Goal: Task Accomplishment & Management: Complete application form

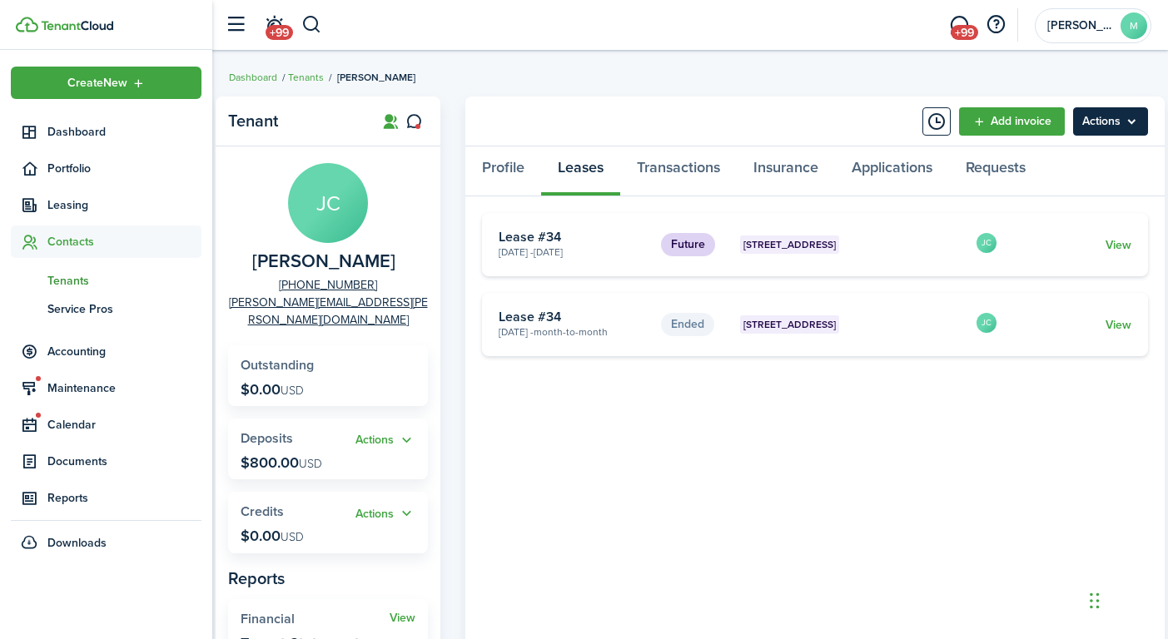
click at [1120, 127] on menu-btn "Actions" at bounding box center [1110, 121] width 75 height 28
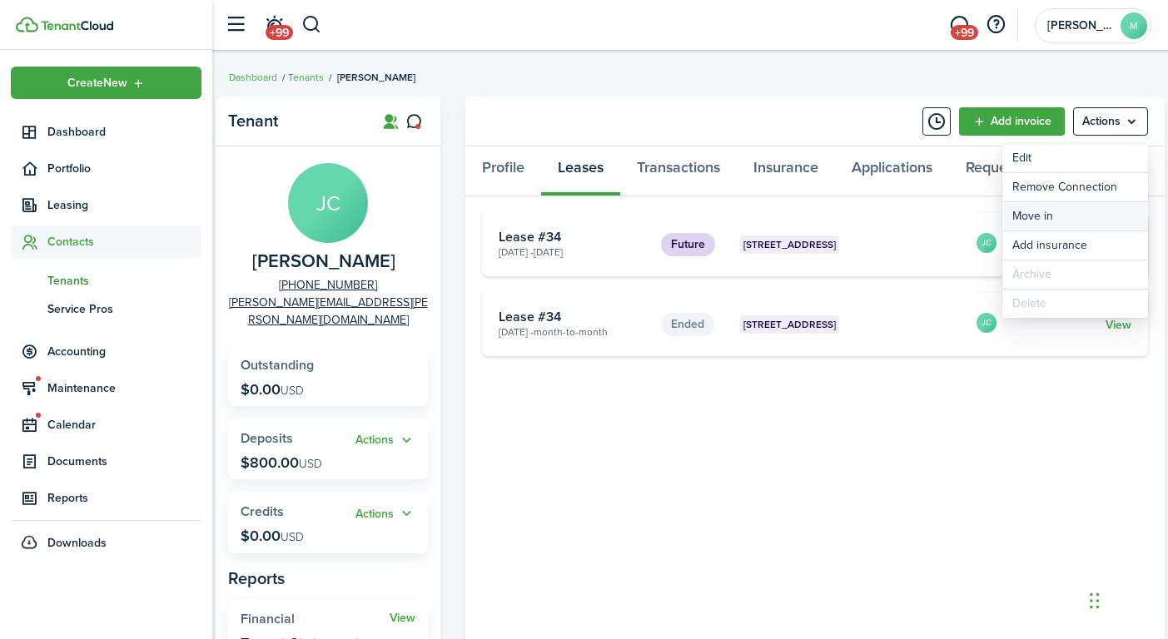
click at [1096, 214] on link "Move in" at bounding box center [1075, 216] width 146 height 28
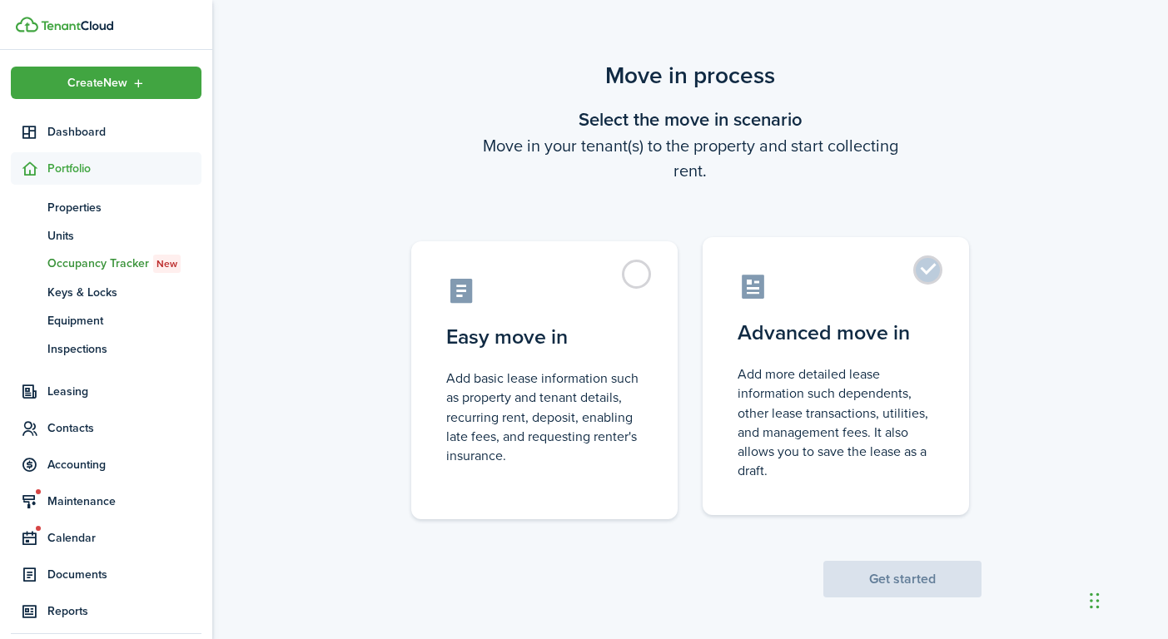
click at [931, 277] on label "Advanced move in Add more detailed lease information such dependents, other lea…" at bounding box center [835, 376] width 266 height 278
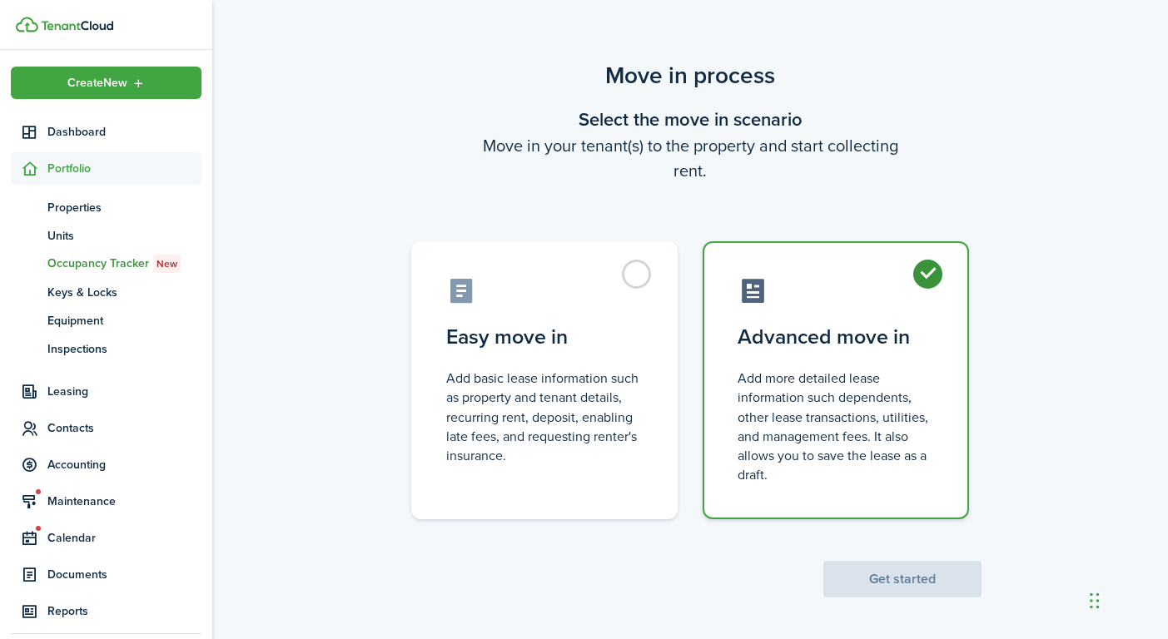
radio input "true"
click at [935, 582] on button "Get started" at bounding box center [902, 579] width 158 height 37
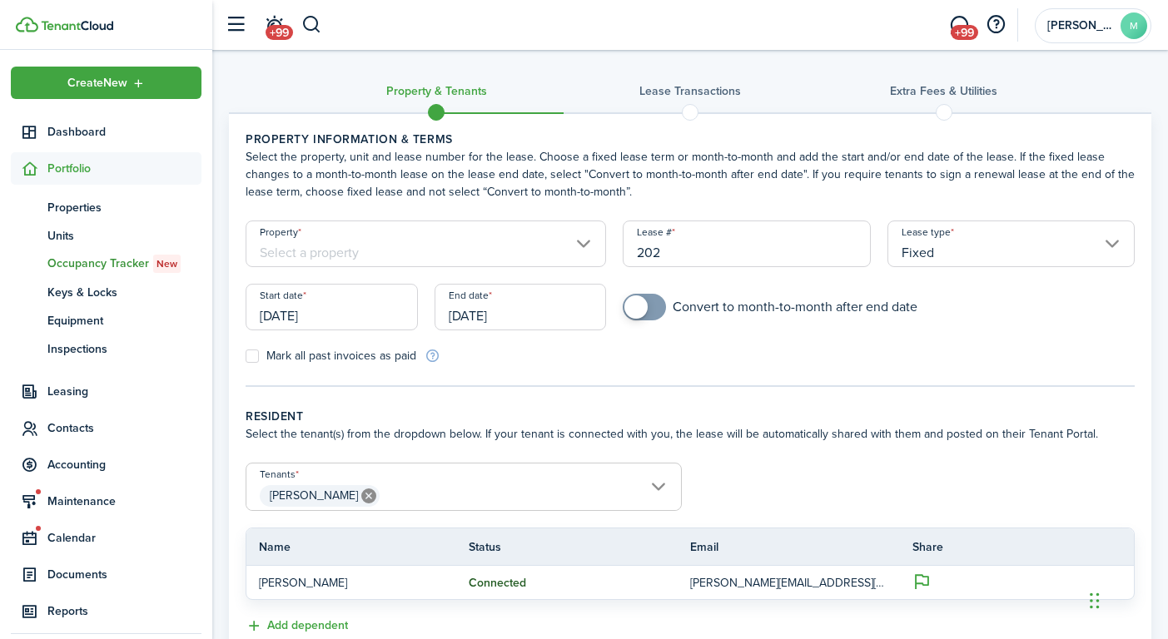
click at [321, 314] on input "[DATE]" at bounding box center [332, 307] width 172 height 47
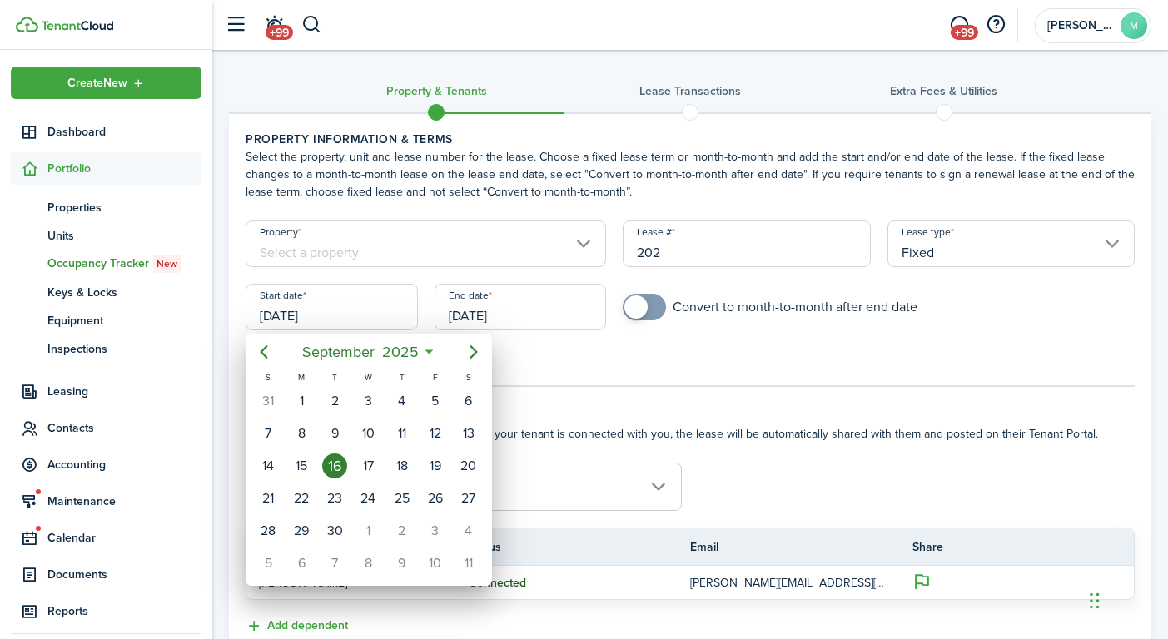
click at [676, 357] on div at bounding box center [584, 320] width 1434 height 906
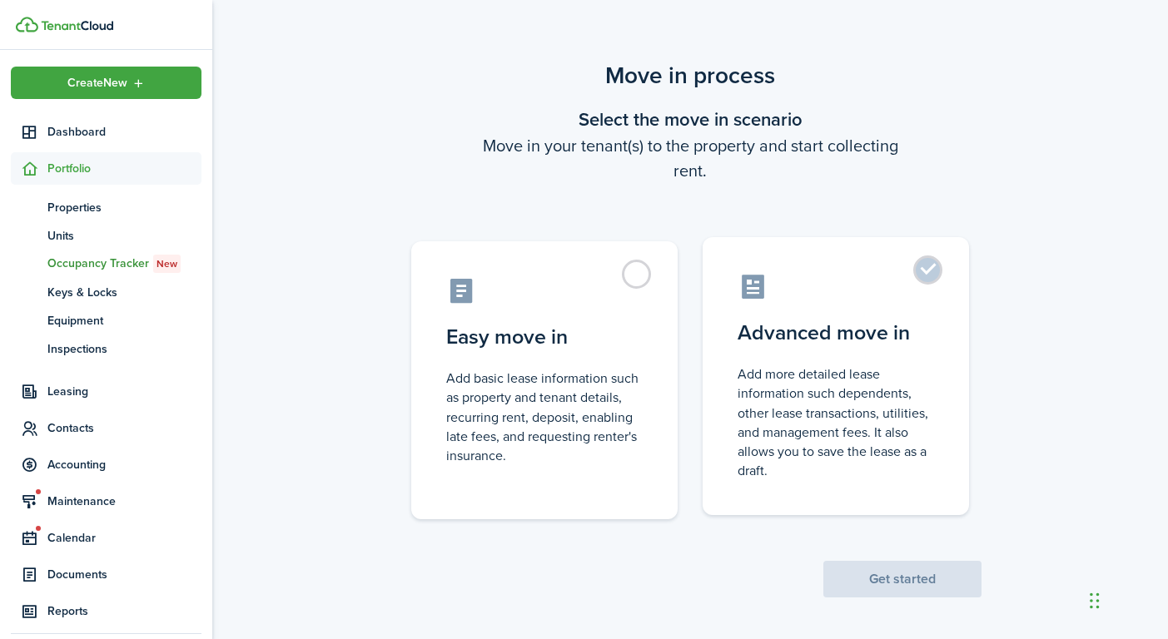
click at [931, 270] on label "Advanced move in Add more detailed lease information such dependents, other lea…" at bounding box center [835, 376] width 266 height 278
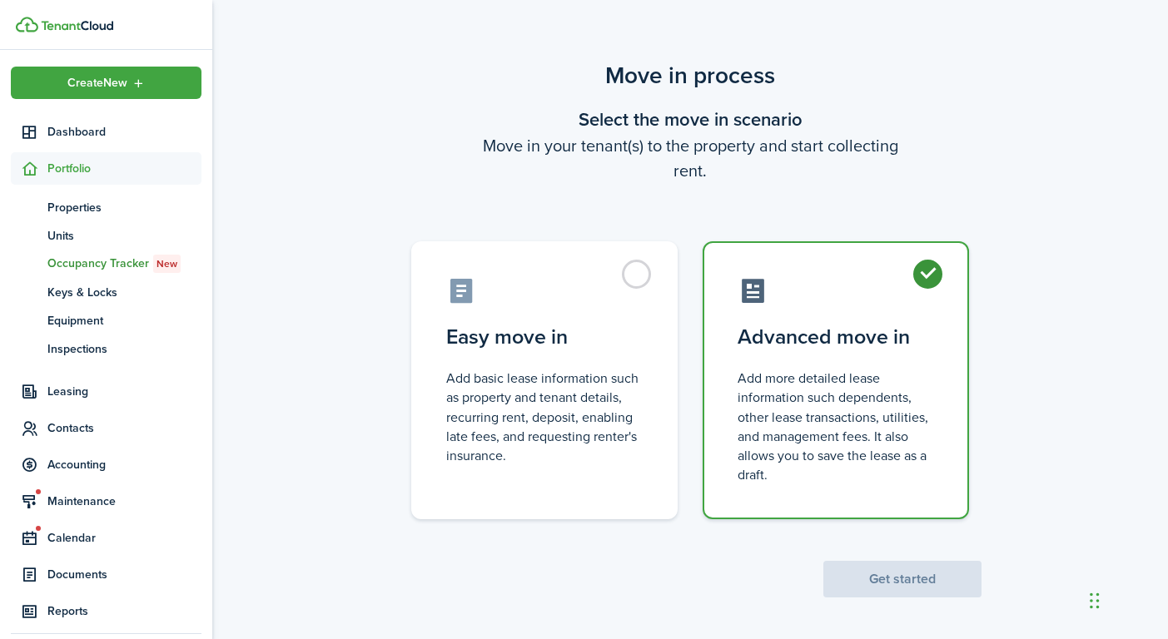
radio input "true"
click at [927, 580] on button "Get started" at bounding box center [902, 579] width 158 height 37
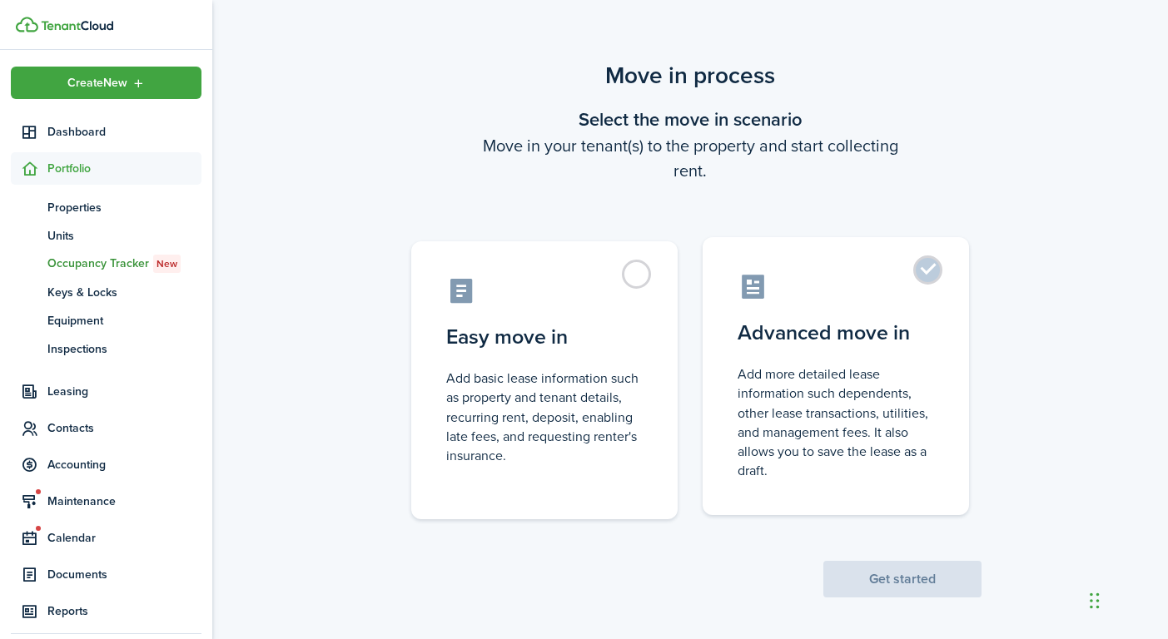
click at [934, 273] on label "Advanced move in Add more detailed lease information such dependents, other lea…" at bounding box center [835, 376] width 266 height 278
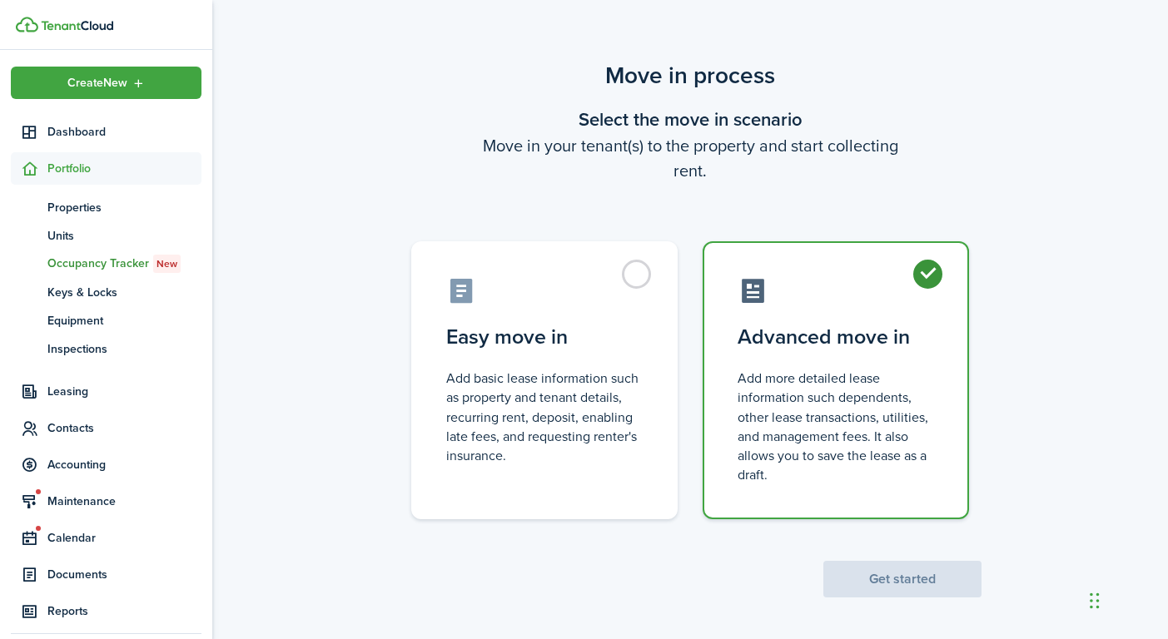
radio input "true"
click at [958, 579] on button "Get started" at bounding box center [902, 579] width 158 height 37
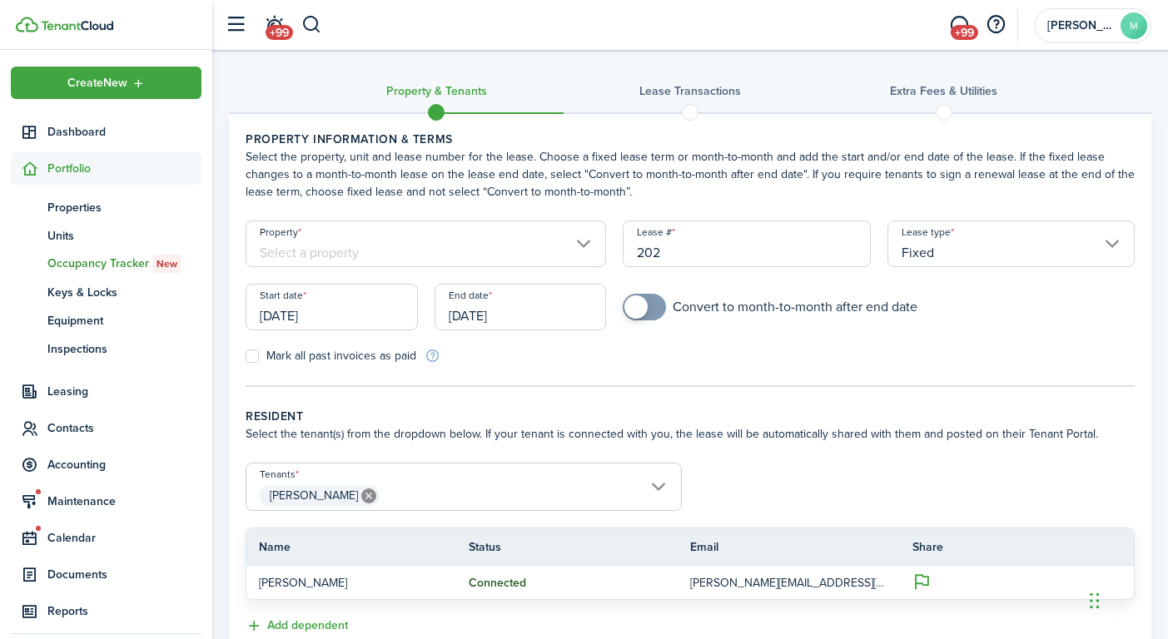
drag, startPoint x: 679, startPoint y: 256, endPoint x: 632, endPoint y: 249, distance: 48.0
click at [632, 249] on input "202" at bounding box center [746, 244] width 247 height 47
click at [1060, 251] on input "Fixed" at bounding box center [1010, 244] width 247 height 47
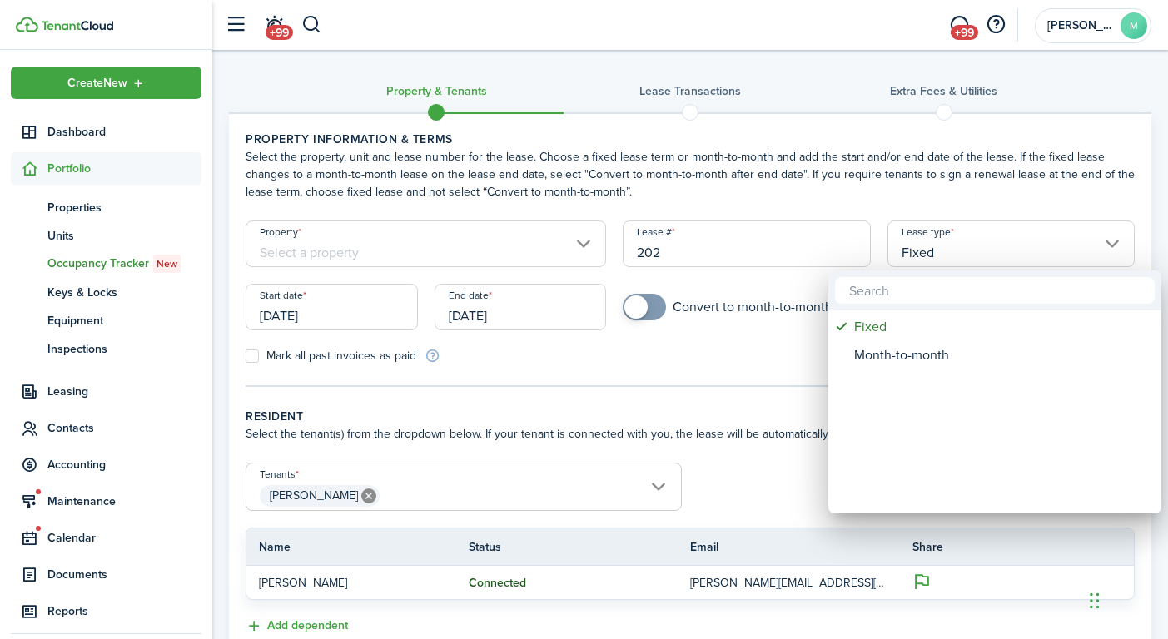
click at [648, 358] on div at bounding box center [584, 320] width 1434 height 906
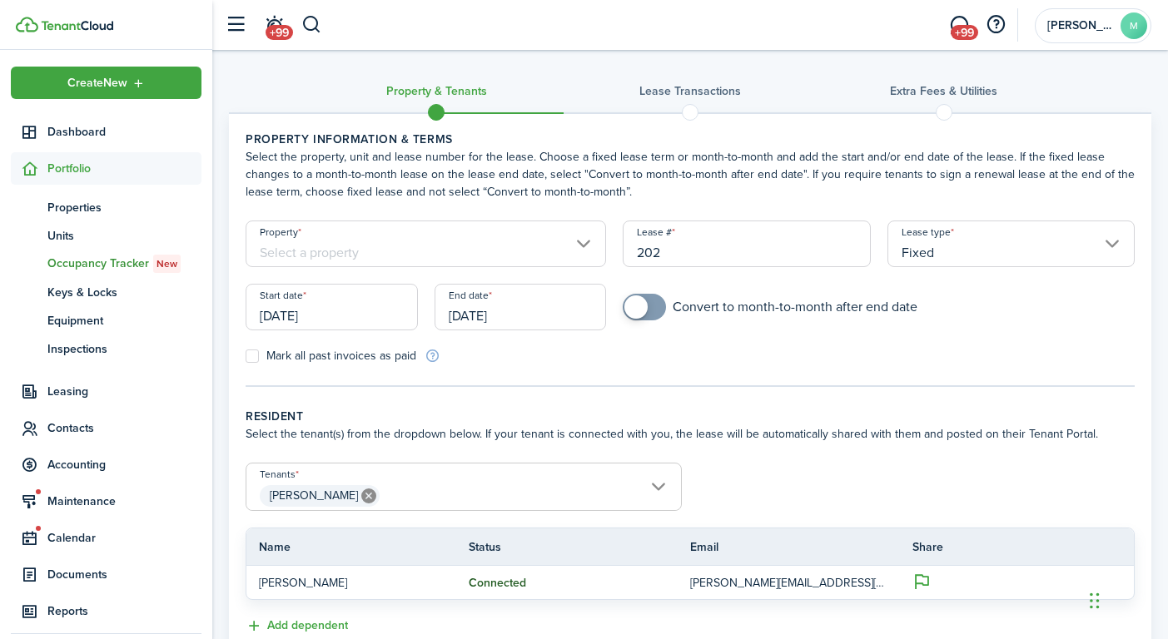
click at [305, 317] on input "[DATE]" at bounding box center [332, 307] width 172 height 47
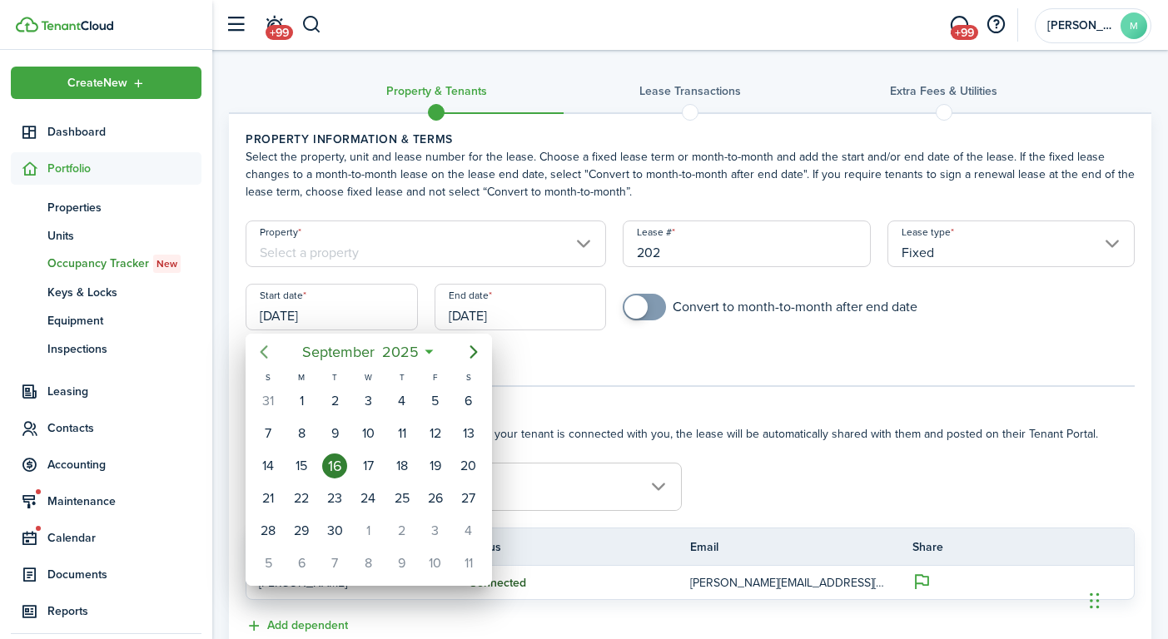
click at [264, 350] on icon "Previous page" at bounding box center [264, 351] width 7 height 13
click at [339, 469] on div "15" at bounding box center [334, 466] width 25 height 25
type input "[DATE]"
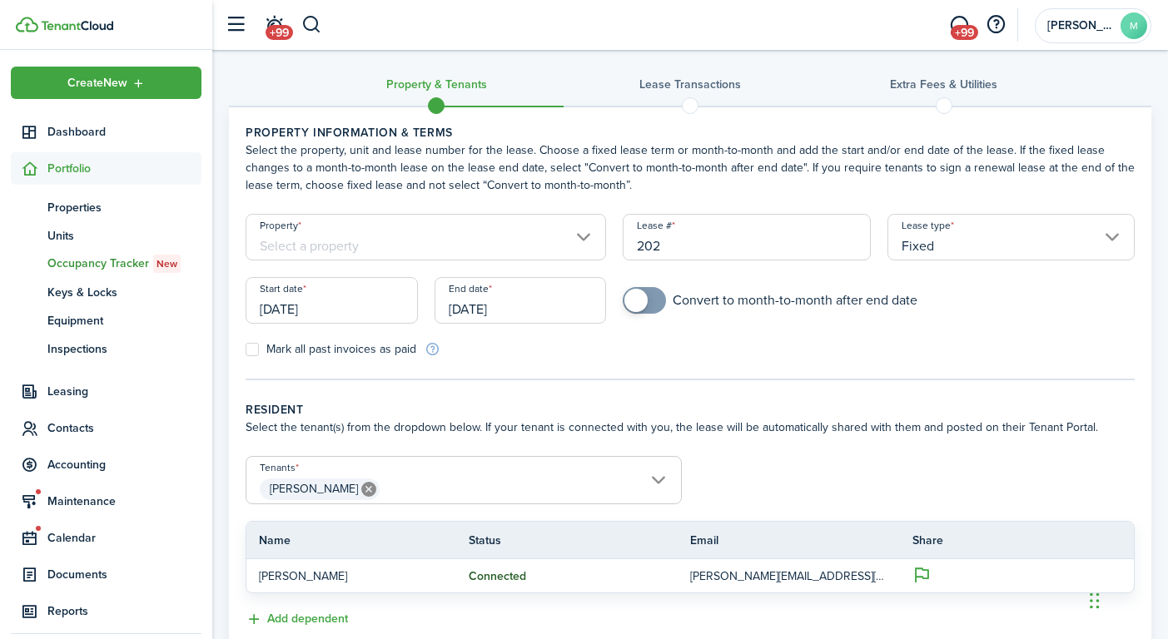
scroll to position [122, 0]
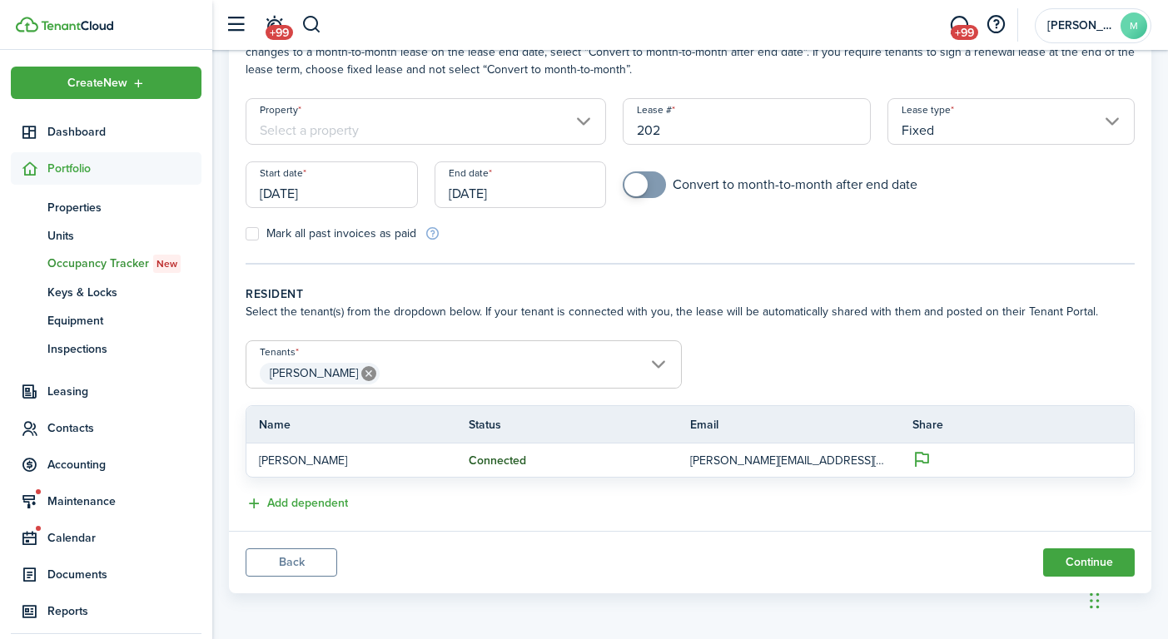
click at [486, 193] on input "[DATE]" at bounding box center [520, 184] width 172 height 47
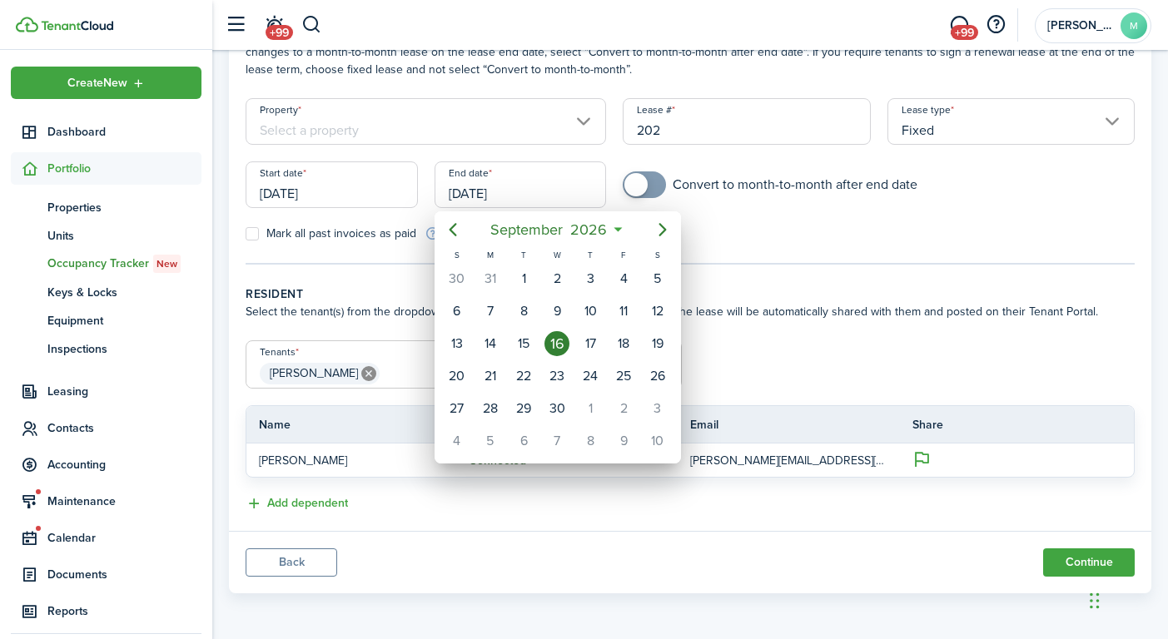
click at [793, 239] on div at bounding box center [584, 320] width 1434 height 906
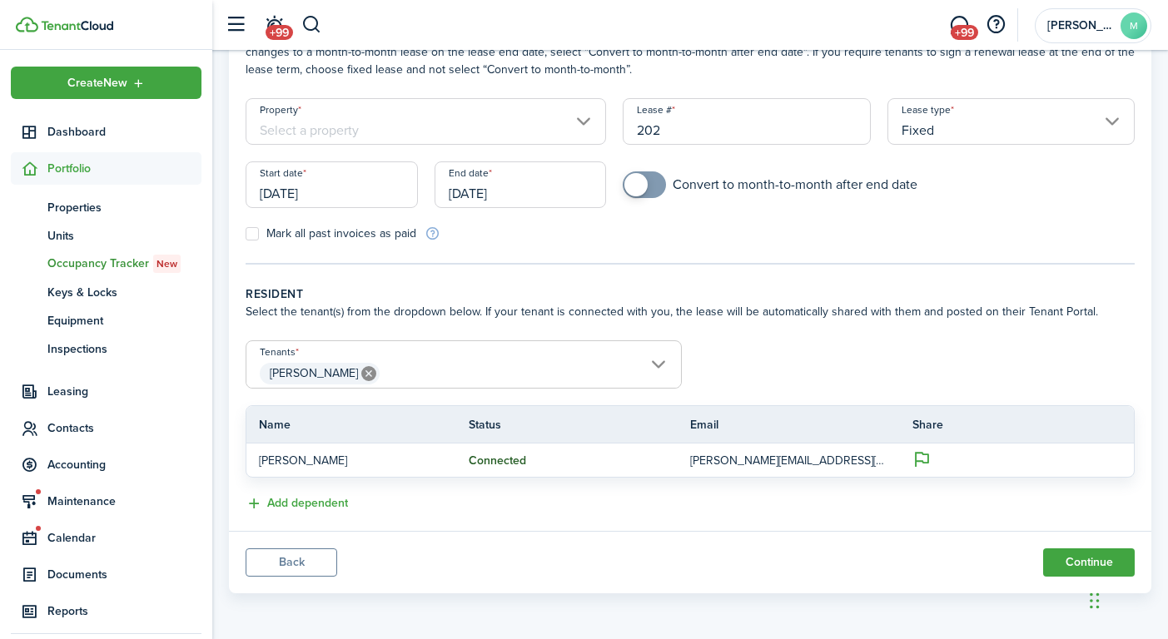
click at [546, 125] on input "Property" at bounding box center [426, 121] width 360 height 47
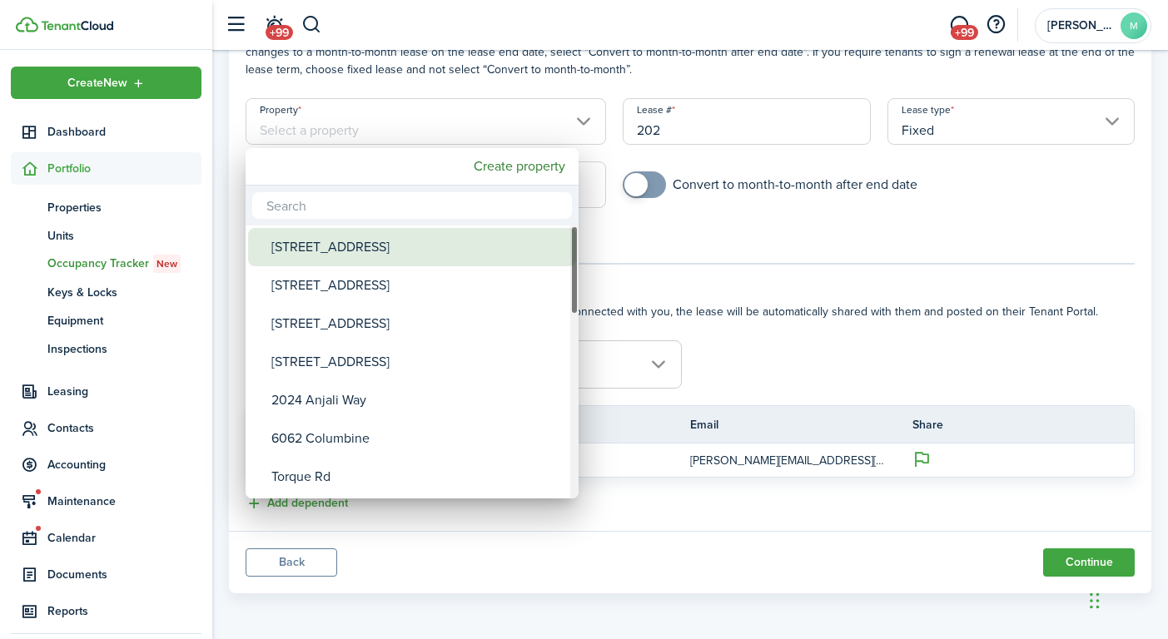
click at [389, 248] on div "[STREET_ADDRESS]" at bounding box center [418, 247] width 295 height 38
type input "[STREET_ADDRESS]"
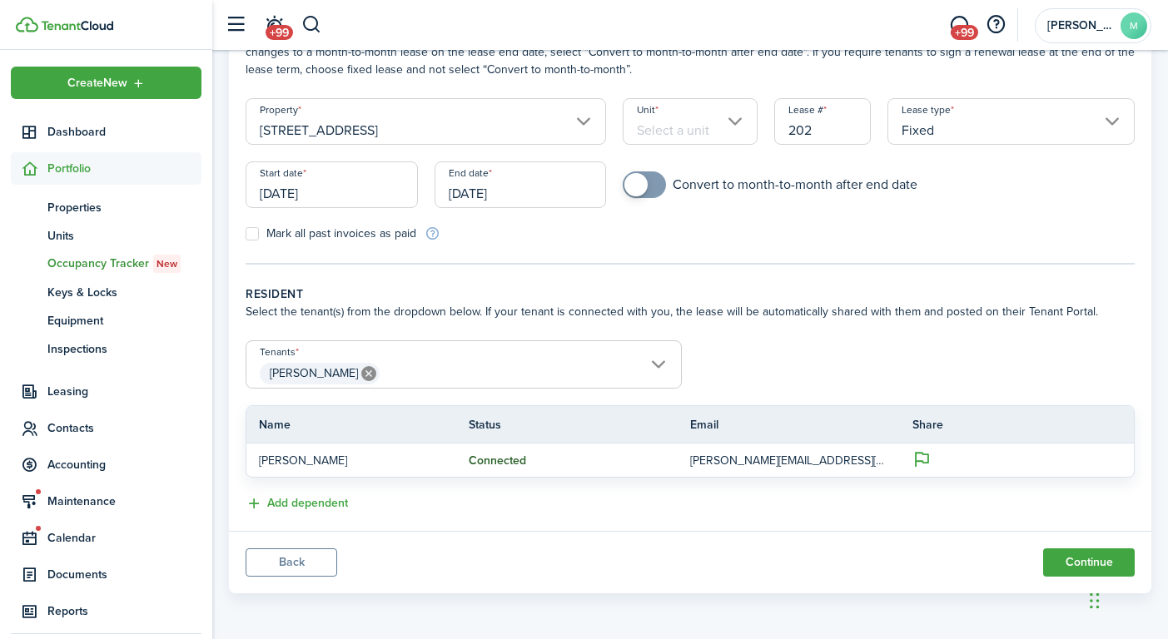
checkbox input "true"
click at [653, 185] on span at bounding box center [644, 184] width 17 height 27
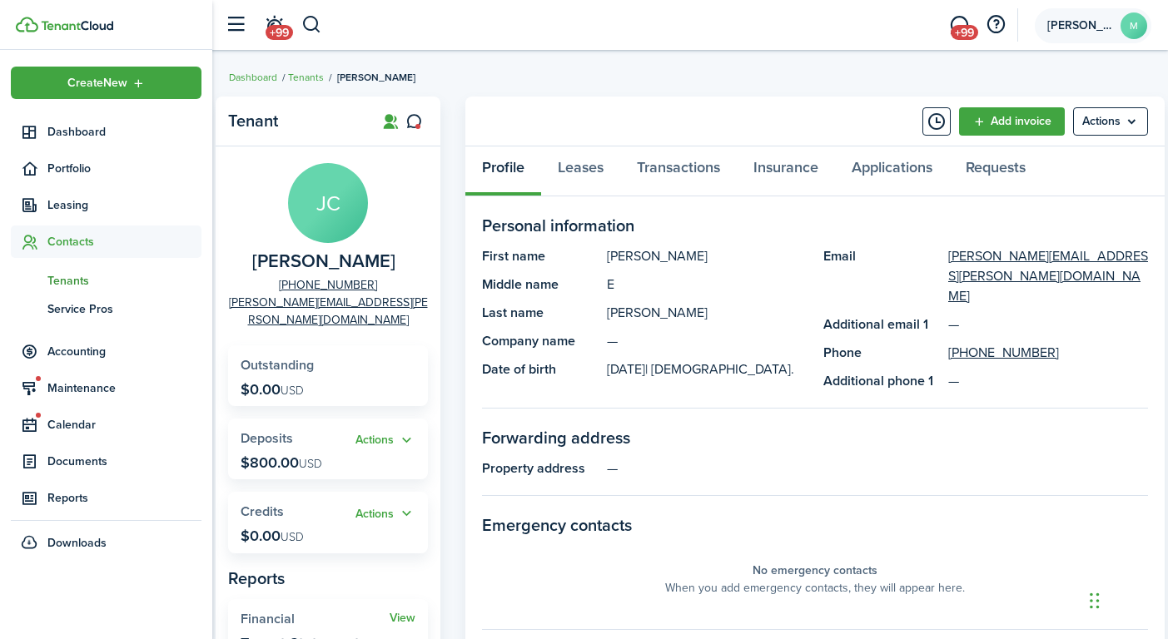
click at [1137, 33] on avatar-text "M" at bounding box center [1133, 25] width 27 height 27
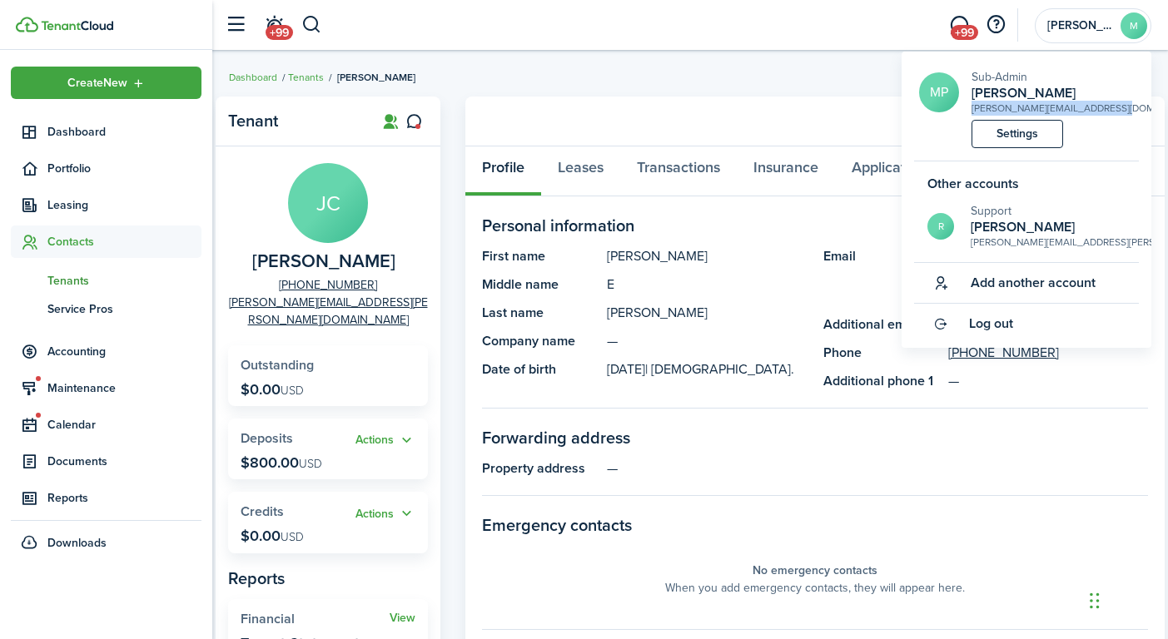
drag, startPoint x: 1079, startPoint y: 110, endPoint x: 974, endPoint y: 112, distance: 104.9
click at [974, 112] on short-info-main "MP Sub-Admin [PERSON_NAME] [PERSON_NAME][EMAIL_ADDRESS][DOMAIN_NAME]" at bounding box center [1029, 91] width 220 height 47
copy div "[PERSON_NAME][EMAIL_ADDRESS][DOMAIN_NAME]"
click at [1046, 216] on div "Support [PERSON_NAME]" at bounding box center [1074, 218] width 208 height 32
